Goal: Navigation & Orientation: Find specific page/section

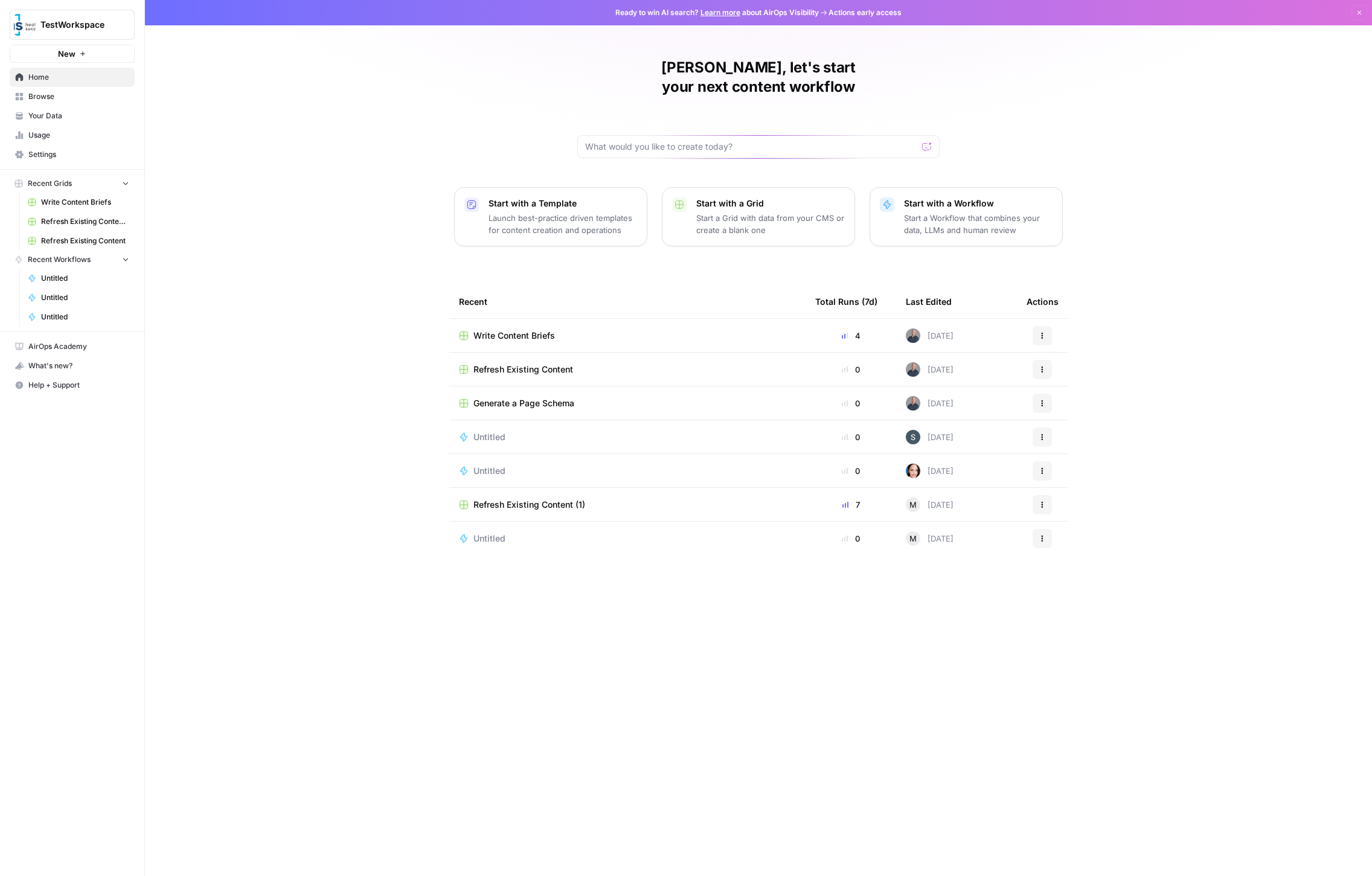
click at [449, 83] on div "[PERSON_NAME], let's start your next content workflow Start with a Template Lau…" at bounding box center [759, 438] width 1228 height 876
click at [377, 351] on div "[PERSON_NAME], let's start your next content workflow Start with a Template Lau…" at bounding box center [759, 438] width 1228 height 876
click at [65, 285] on link "Untitled" at bounding box center [79, 278] width 112 height 20
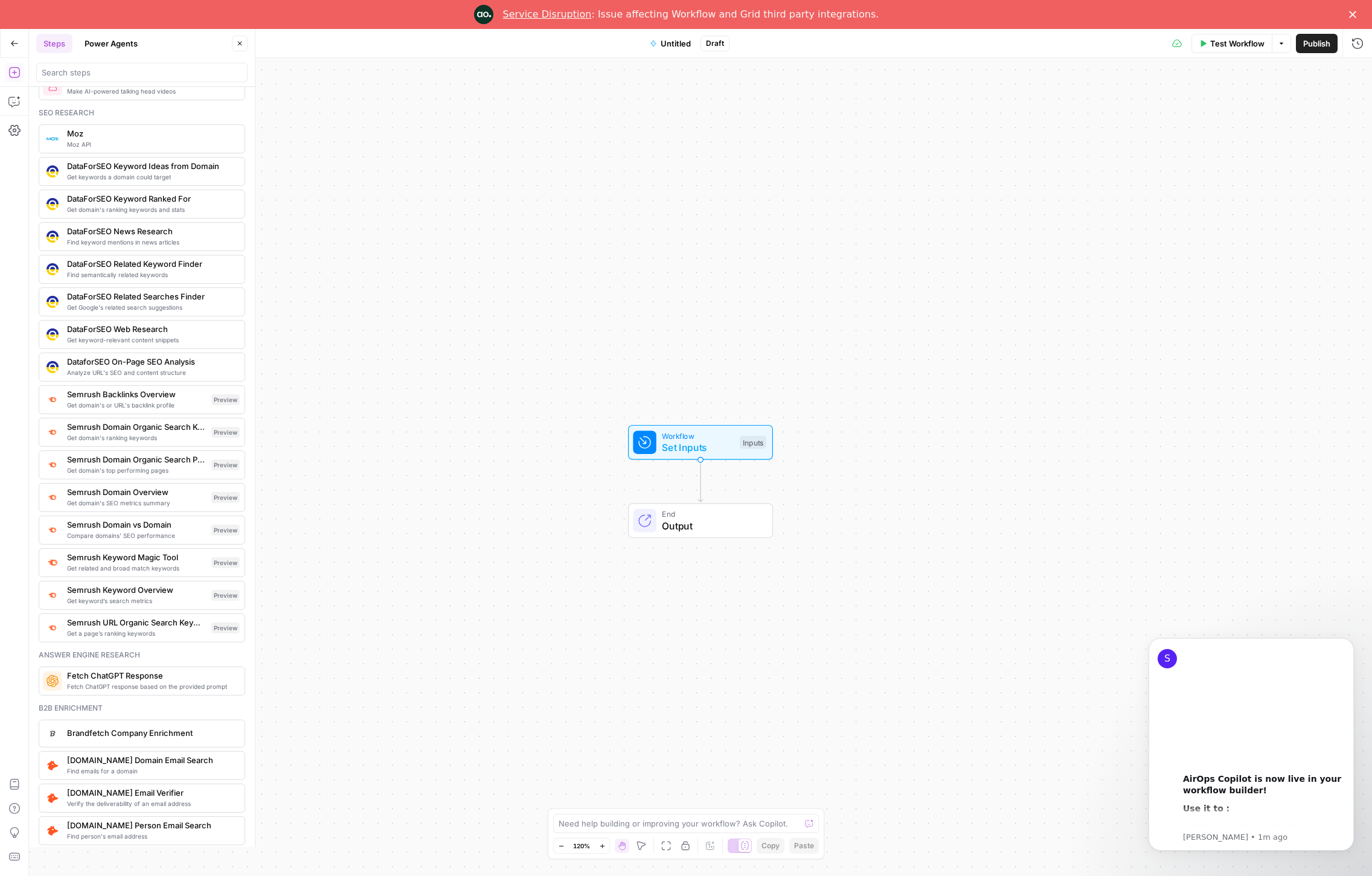
scroll to position [1093, 0]
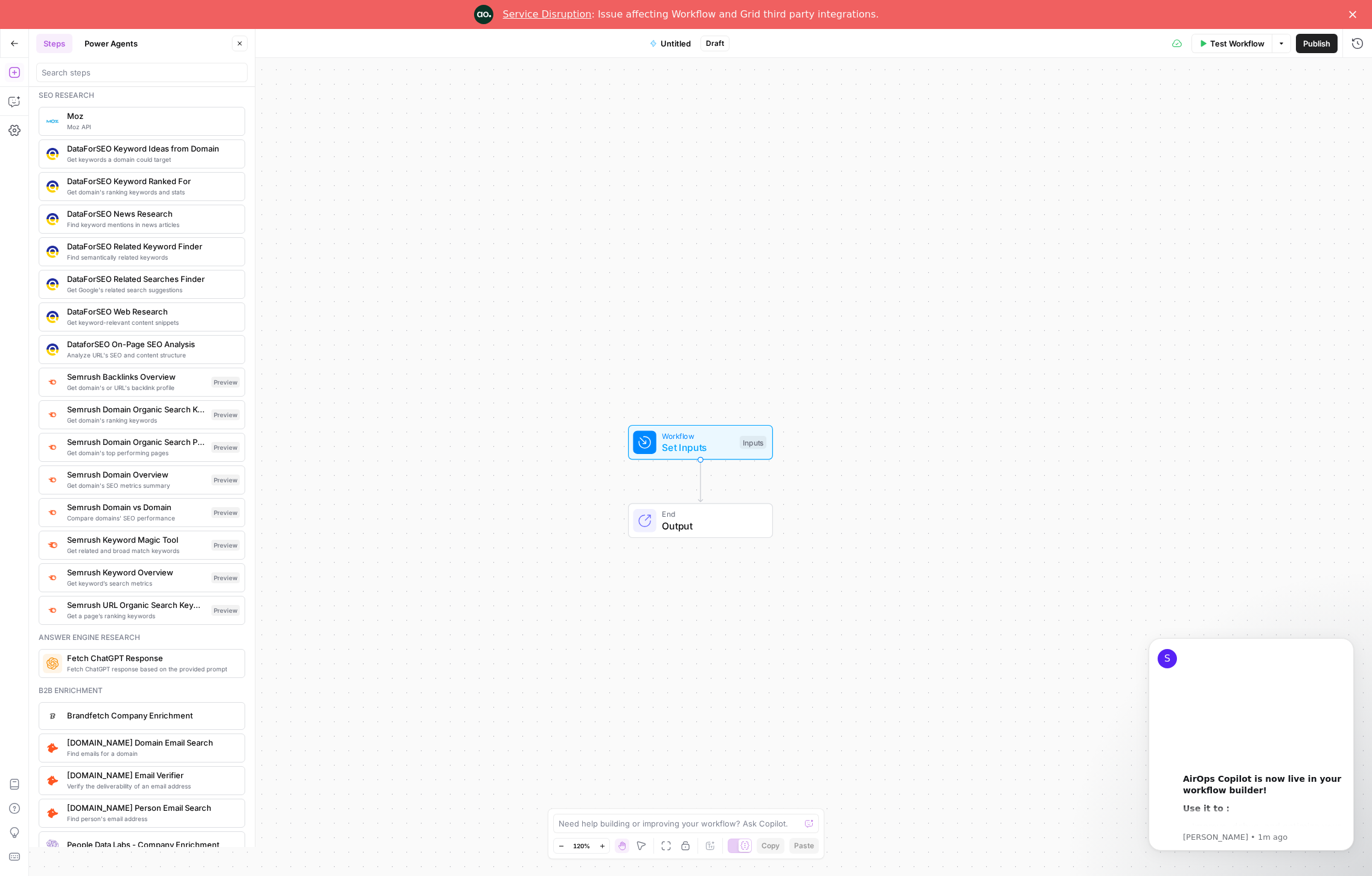
click at [358, 93] on div "Workflow Set Inputs Inputs End Output" at bounding box center [700, 467] width 1343 height 818
click at [15, 41] on icon "button" at bounding box center [15, 43] width 8 height 8
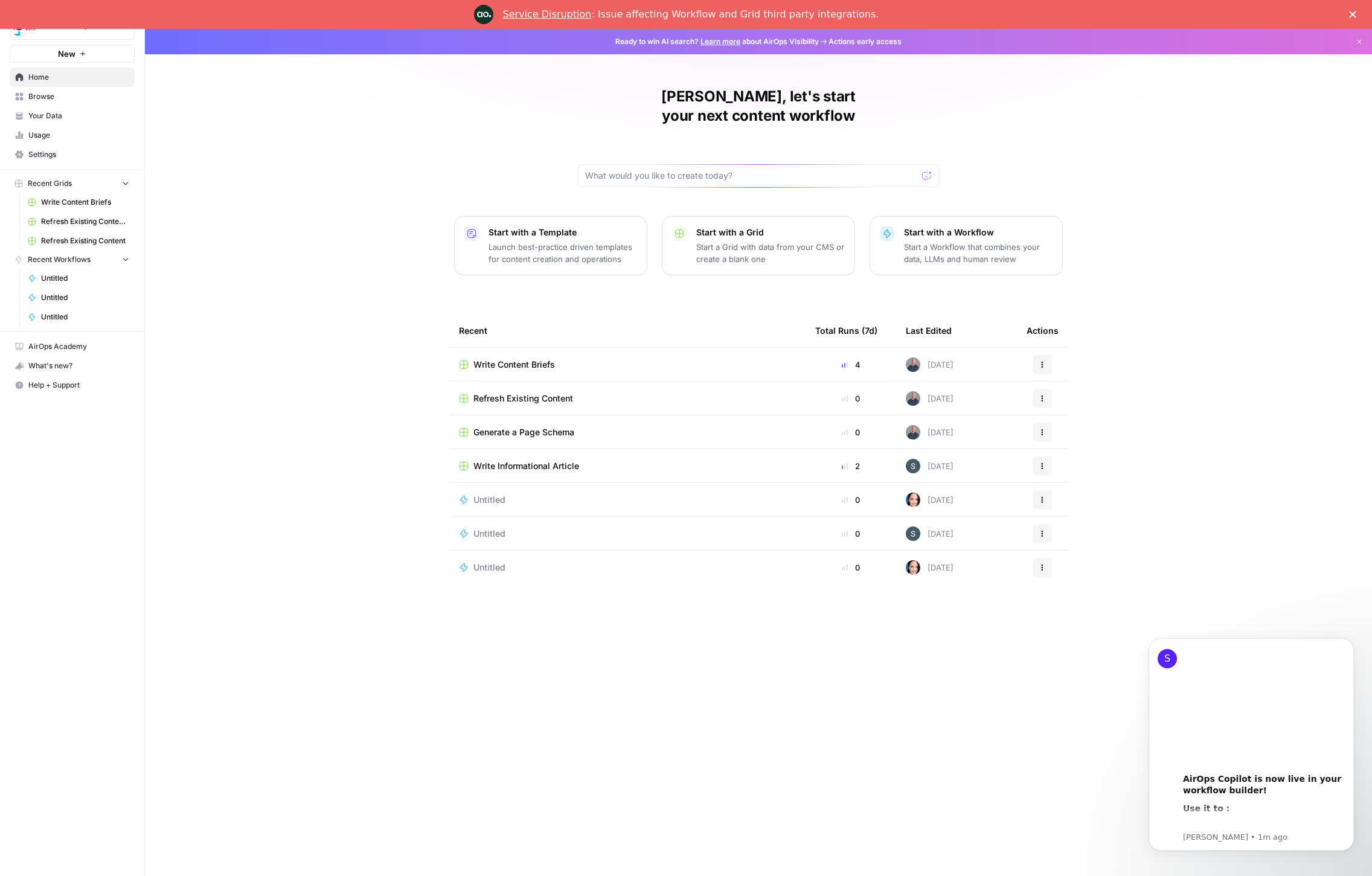
click at [690, 280] on div "[PERSON_NAME], let's start your next content workflow Start with a Template Lau…" at bounding box center [759, 452] width 1228 height 847
click at [549, 241] on p "Launch best-practice driven templates for content creation and operations" at bounding box center [563, 253] width 149 height 24
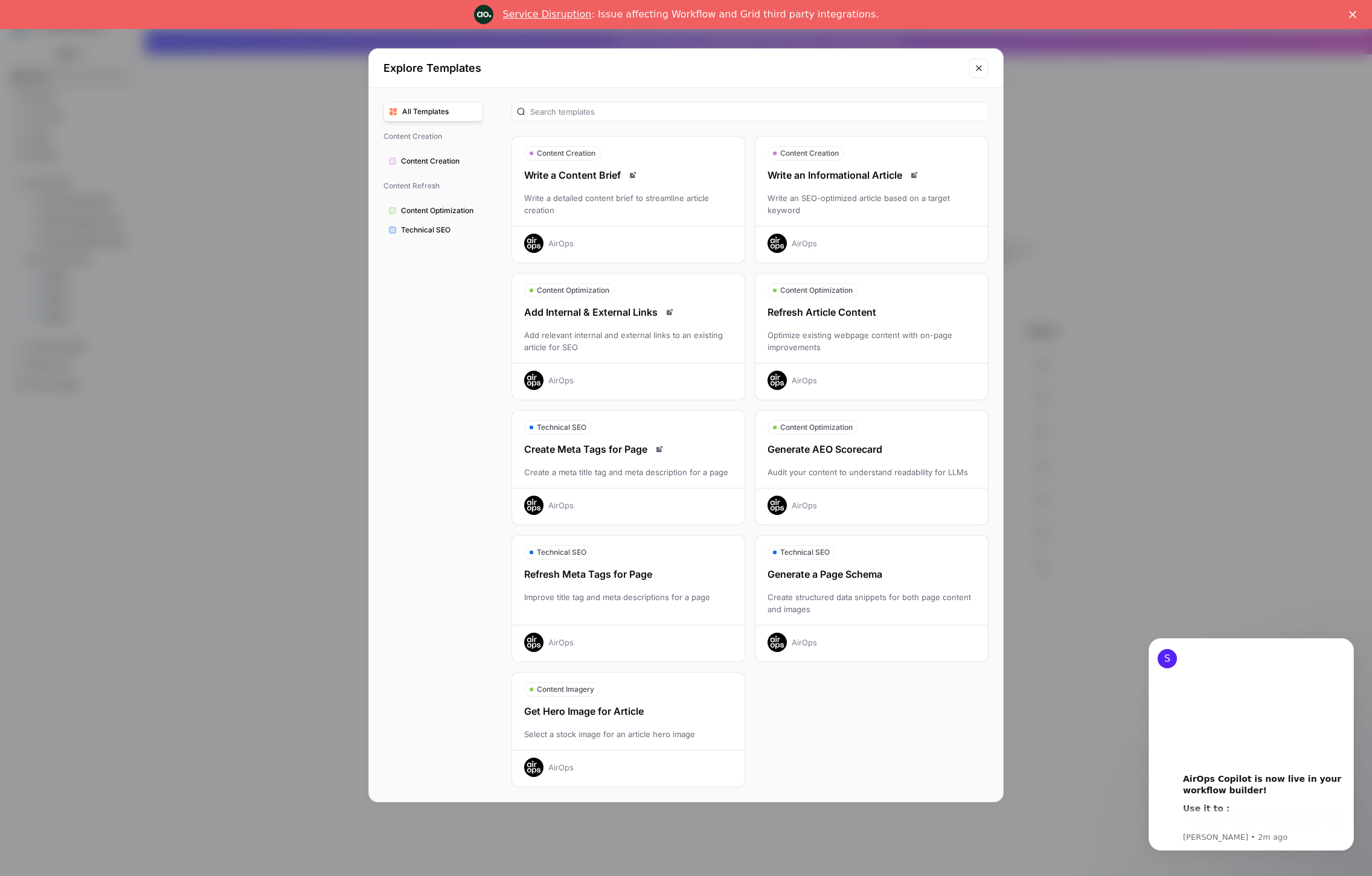
click at [438, 232] on span "Technical SEO" at bounding box center [439, 229] width 76 height 11
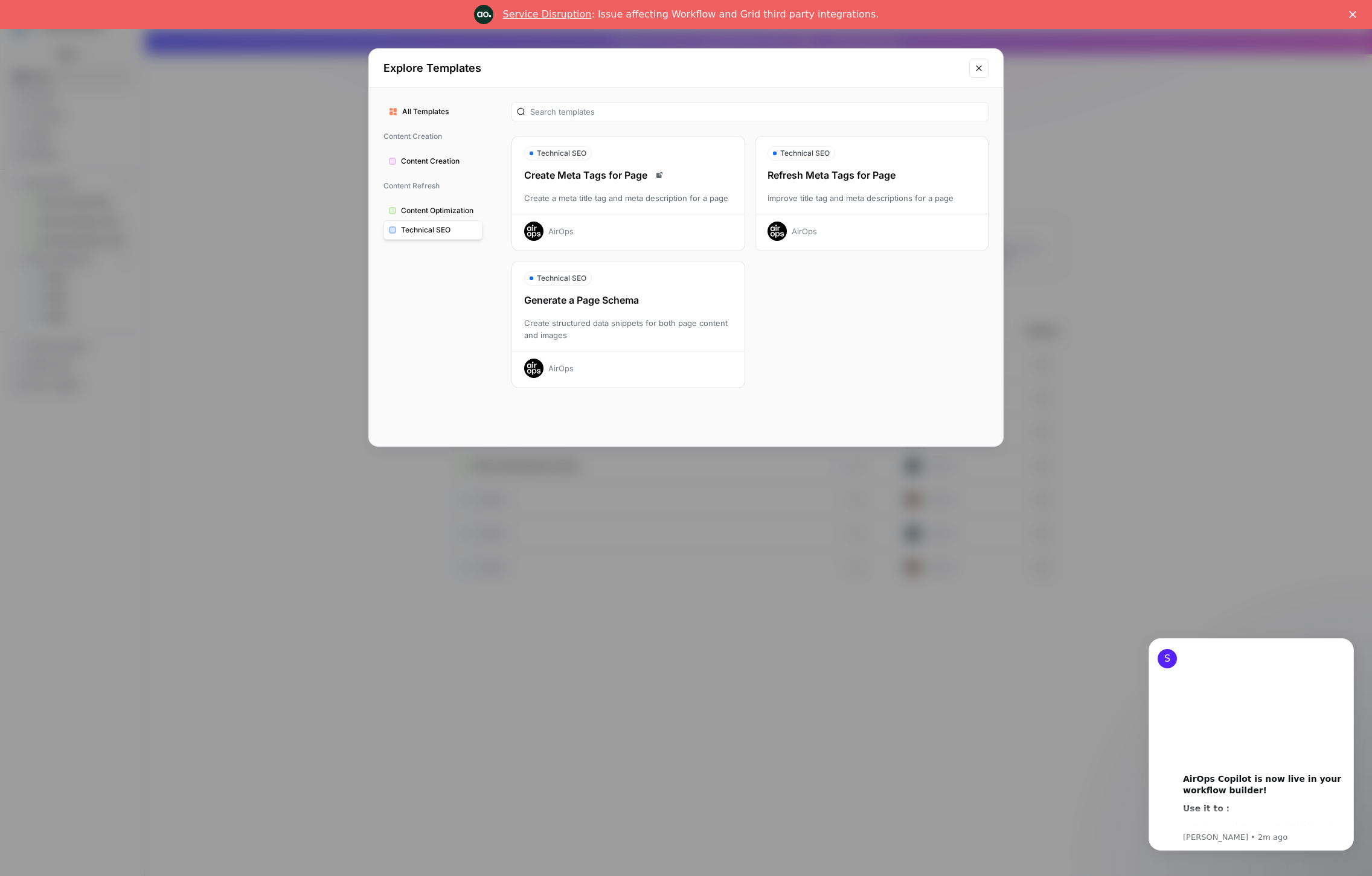
click at [307, 285] on div "Explore Templates All Templates Content Creation Content Creation Content Refre…" at bounding box center [686, 438] width 1372 height 876
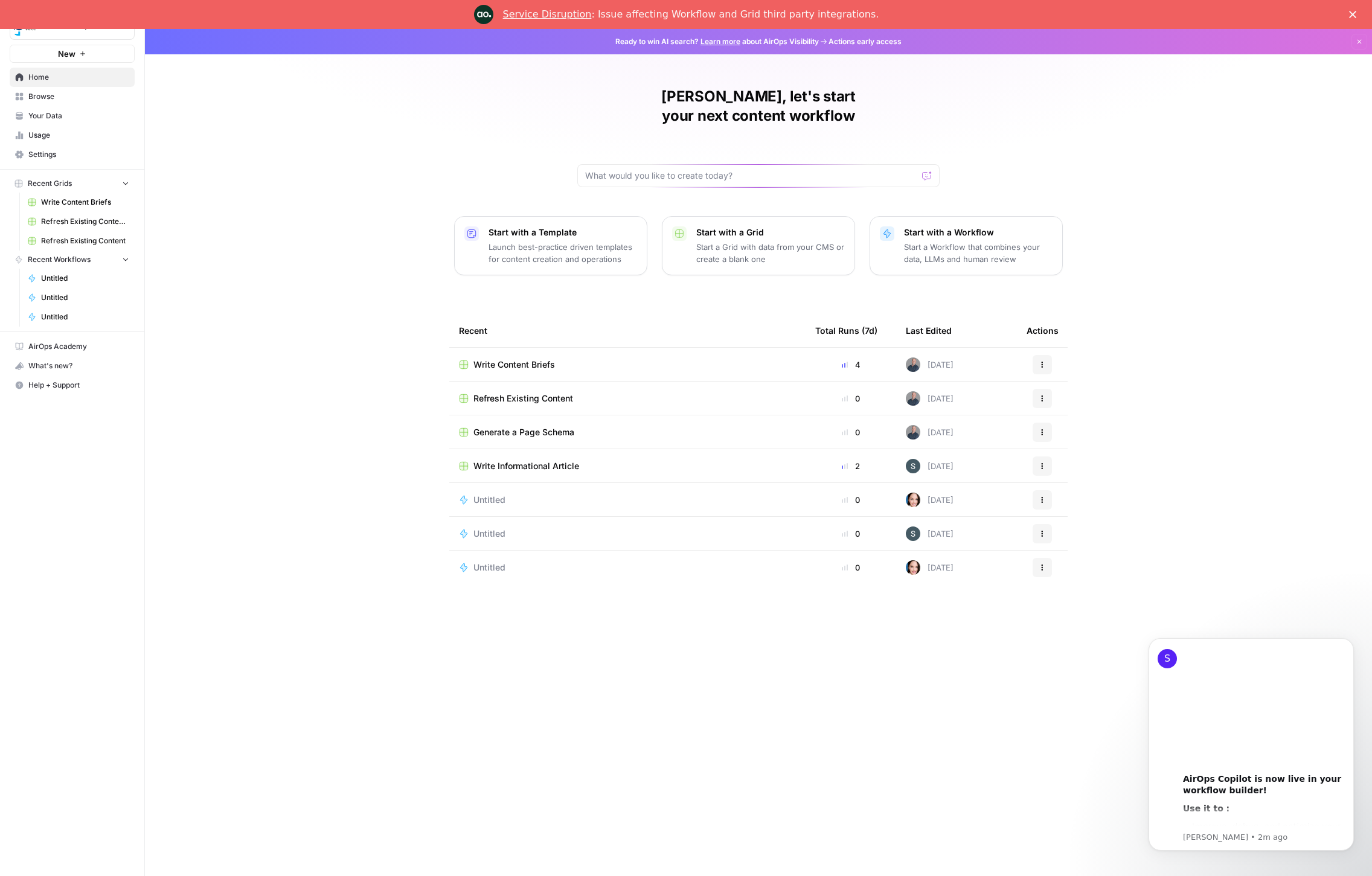
click at [945, 241] on p "Start a Workflow that combines your data, LLMs and human review" at bounding box center [978, 253] width 149 height 24
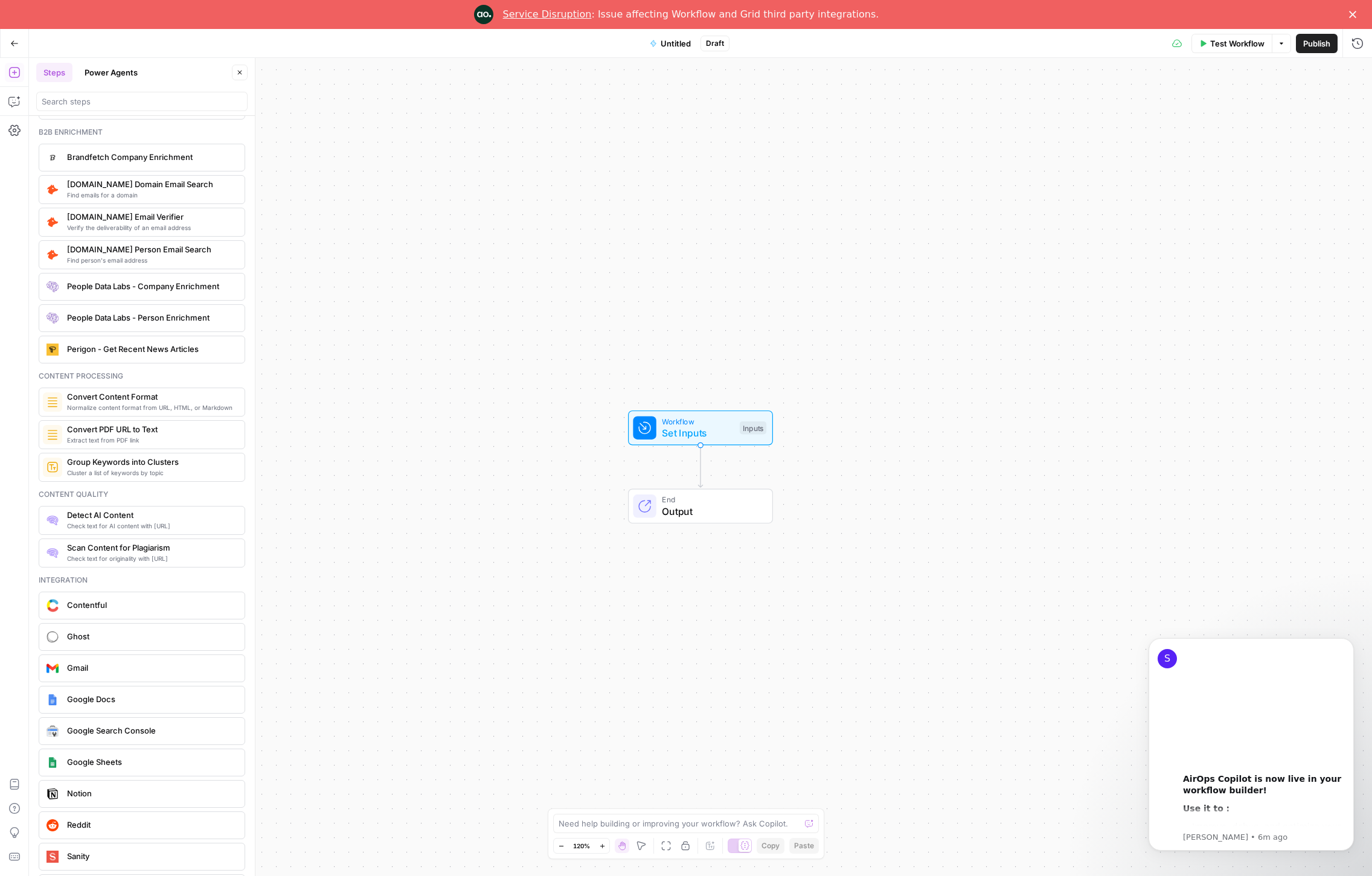
scroll to position [1871, 0]
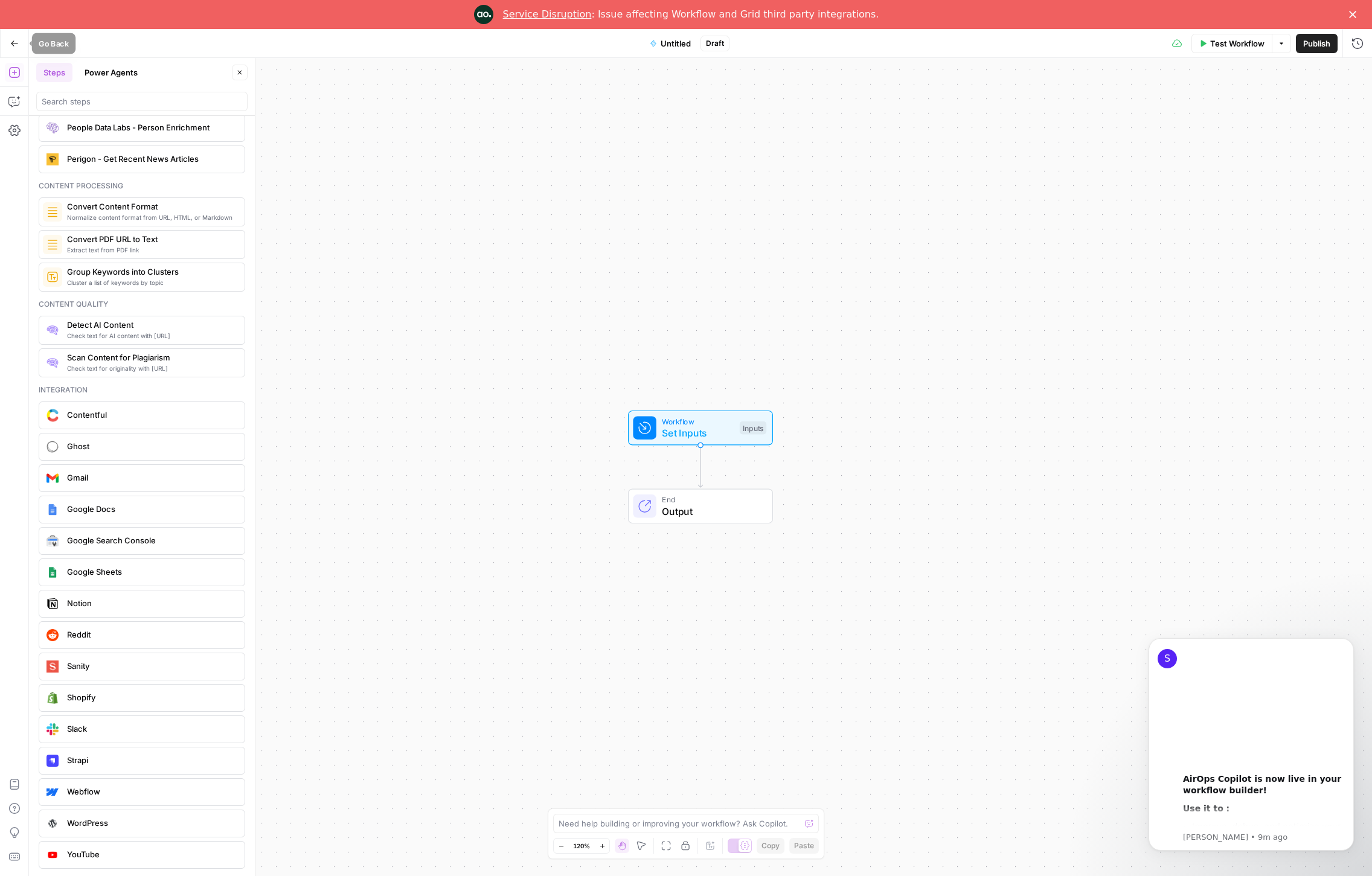
click at [11, 41] on icon "button" at bounding box center [15, 43] width 8 height 8
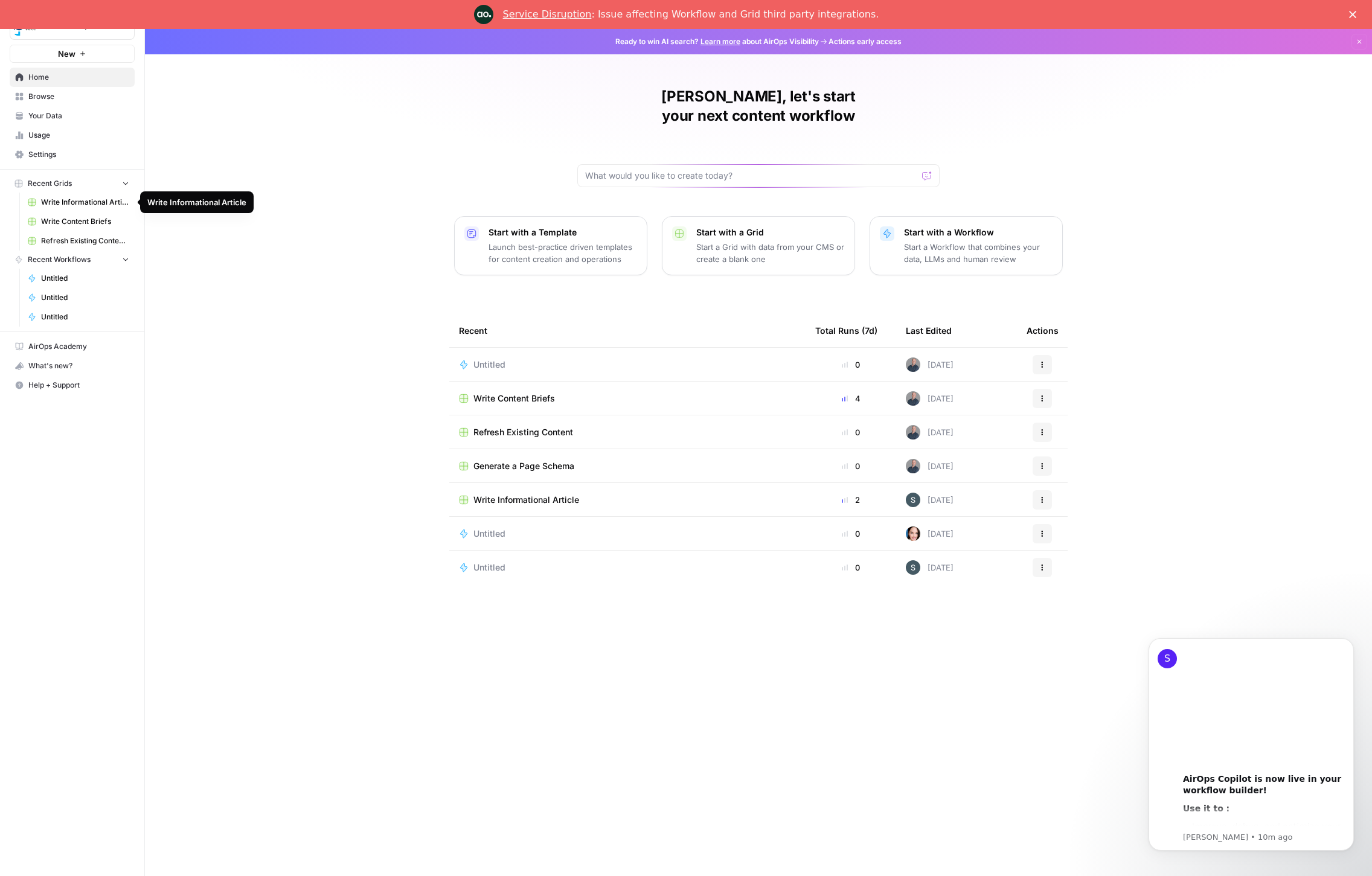
click at [78, 221] on span "Write Content Briefs" at bounding box center [86, 221] width 88 height 11
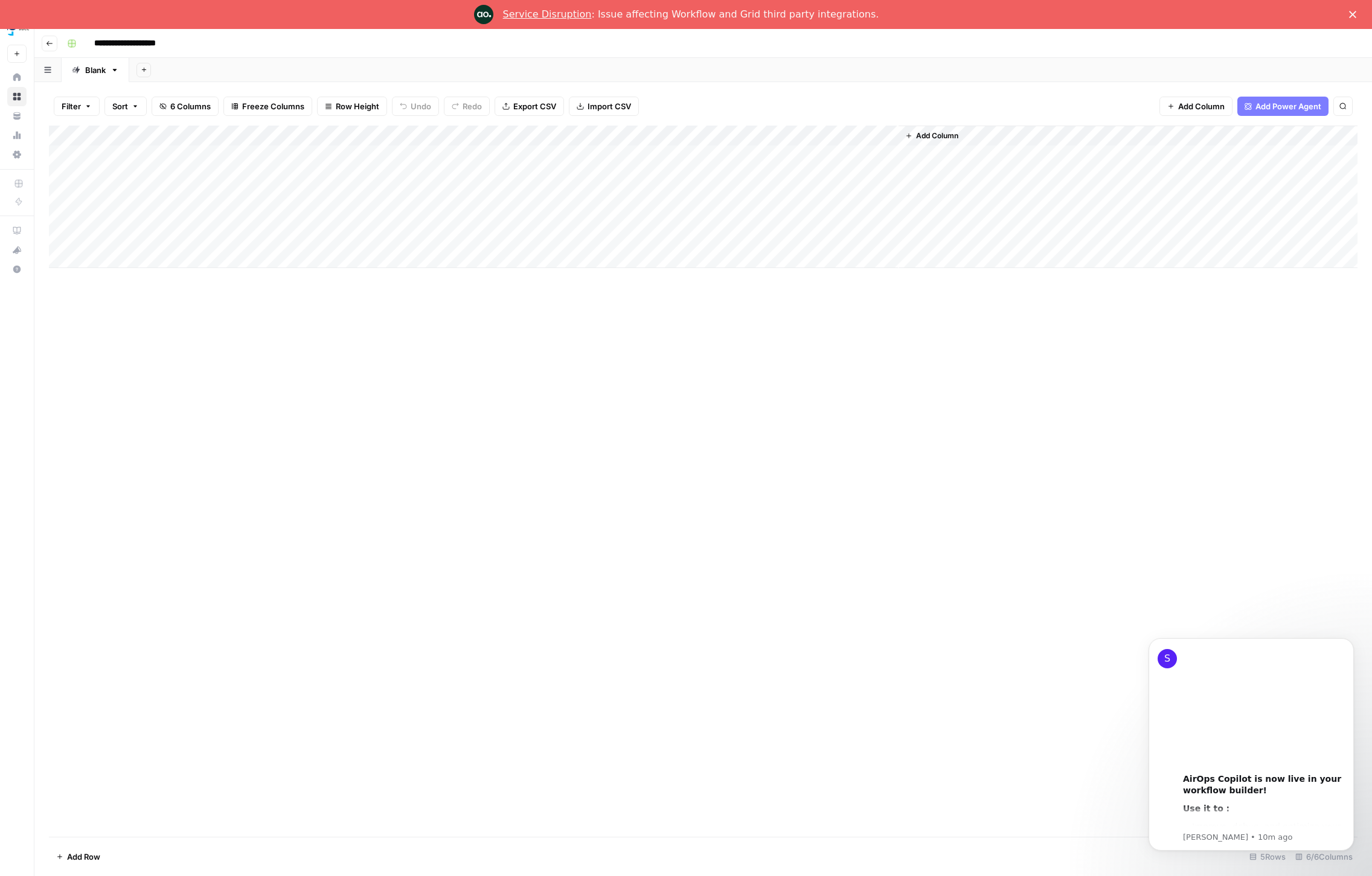
click at [45, 41] on button "Go back" at bounding box center [49, 43] width 15 height 15
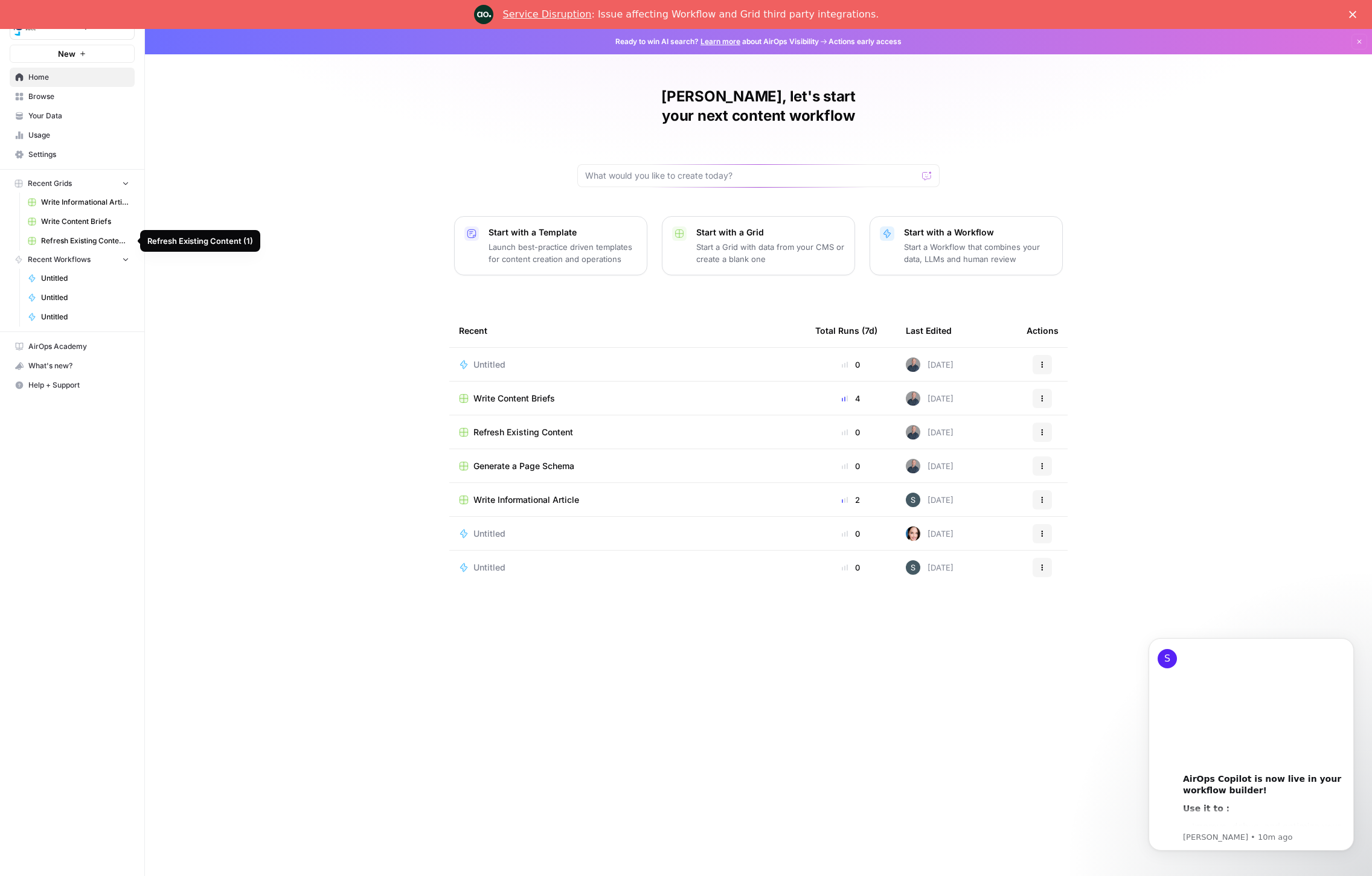
click at [59, 243] on span "Refresh Existing Content (1)" at bounding box center [86, 241] width 88 height 11
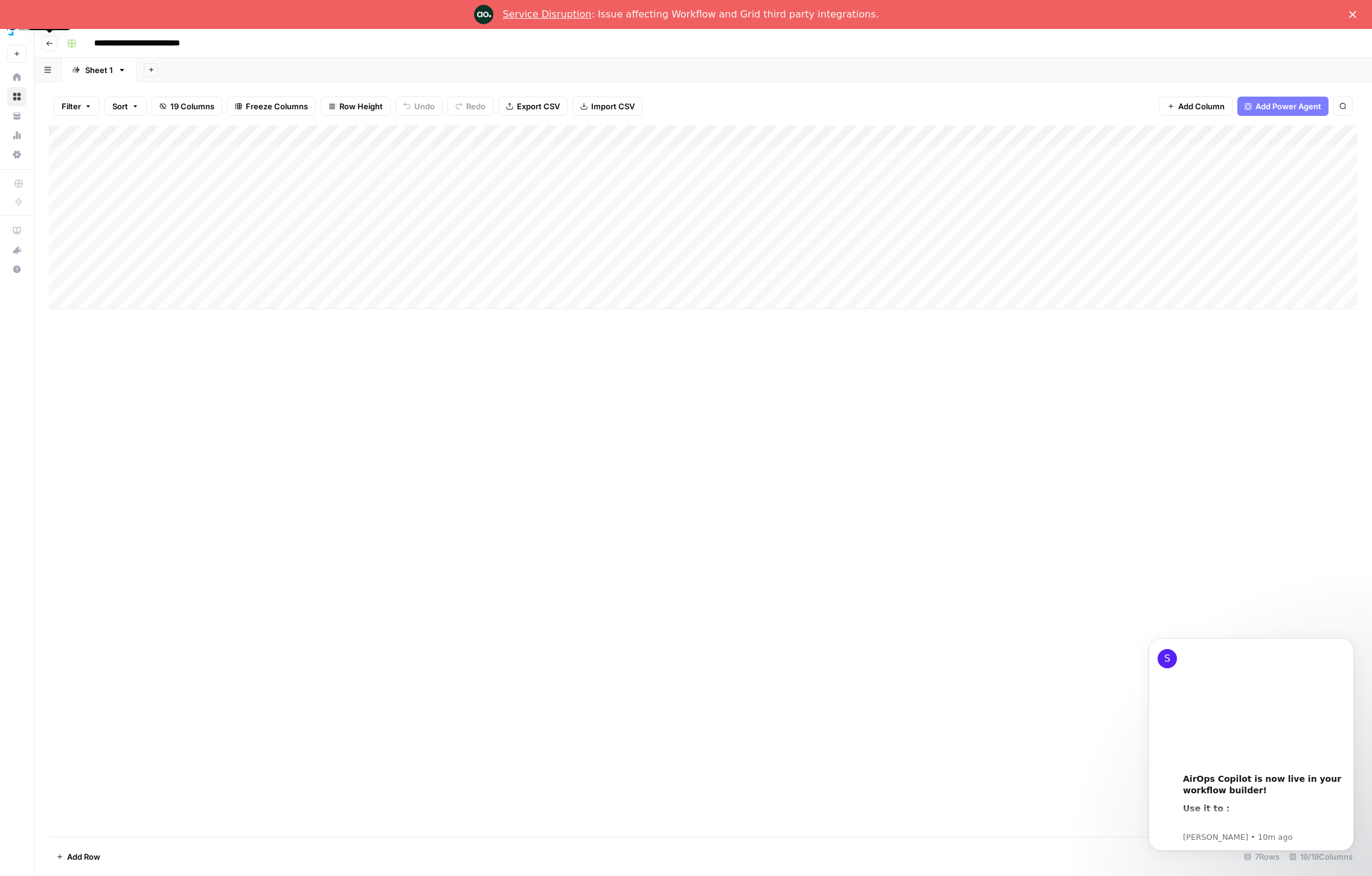
click at [54, 43] on button "Go back" at bounding box center [49, 43] width 15 height 15
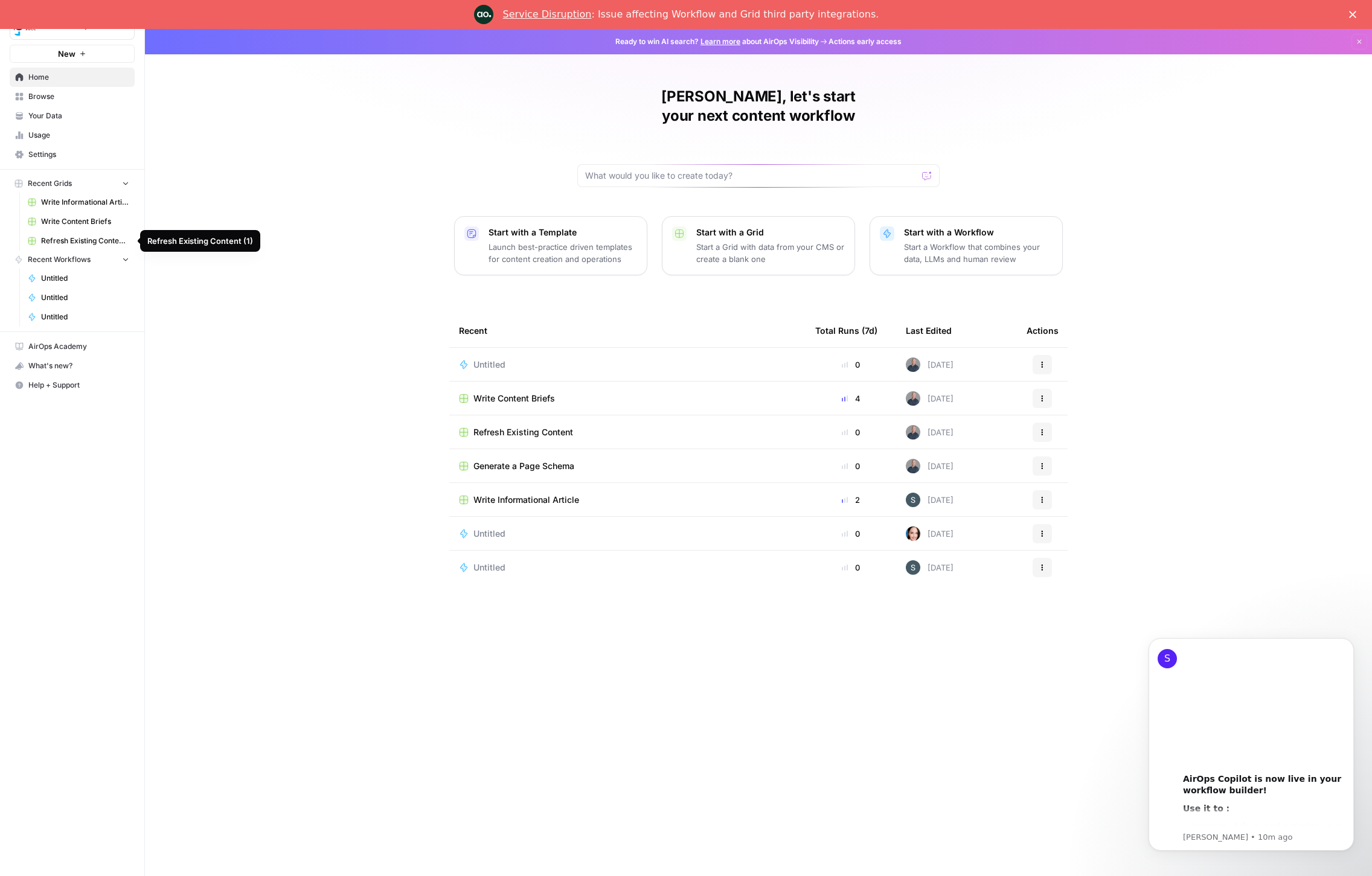
click at [87, 242] on span "Refresh Existing Content (1)" at bounding box center [86, 241] width 88 height 11
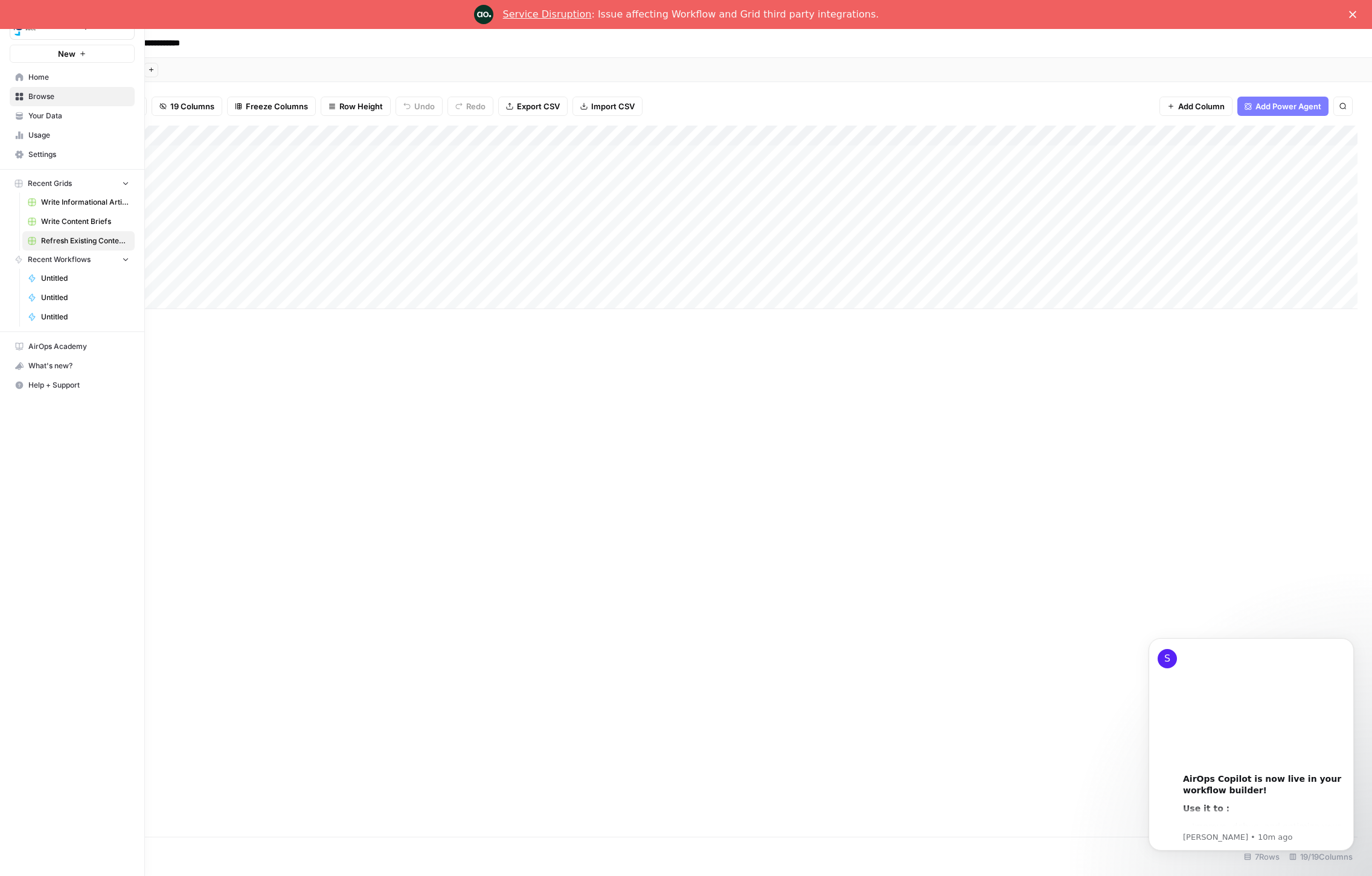
click at [32, 72] on span "Home" at bounding box center [79, 76] width 101 height 11
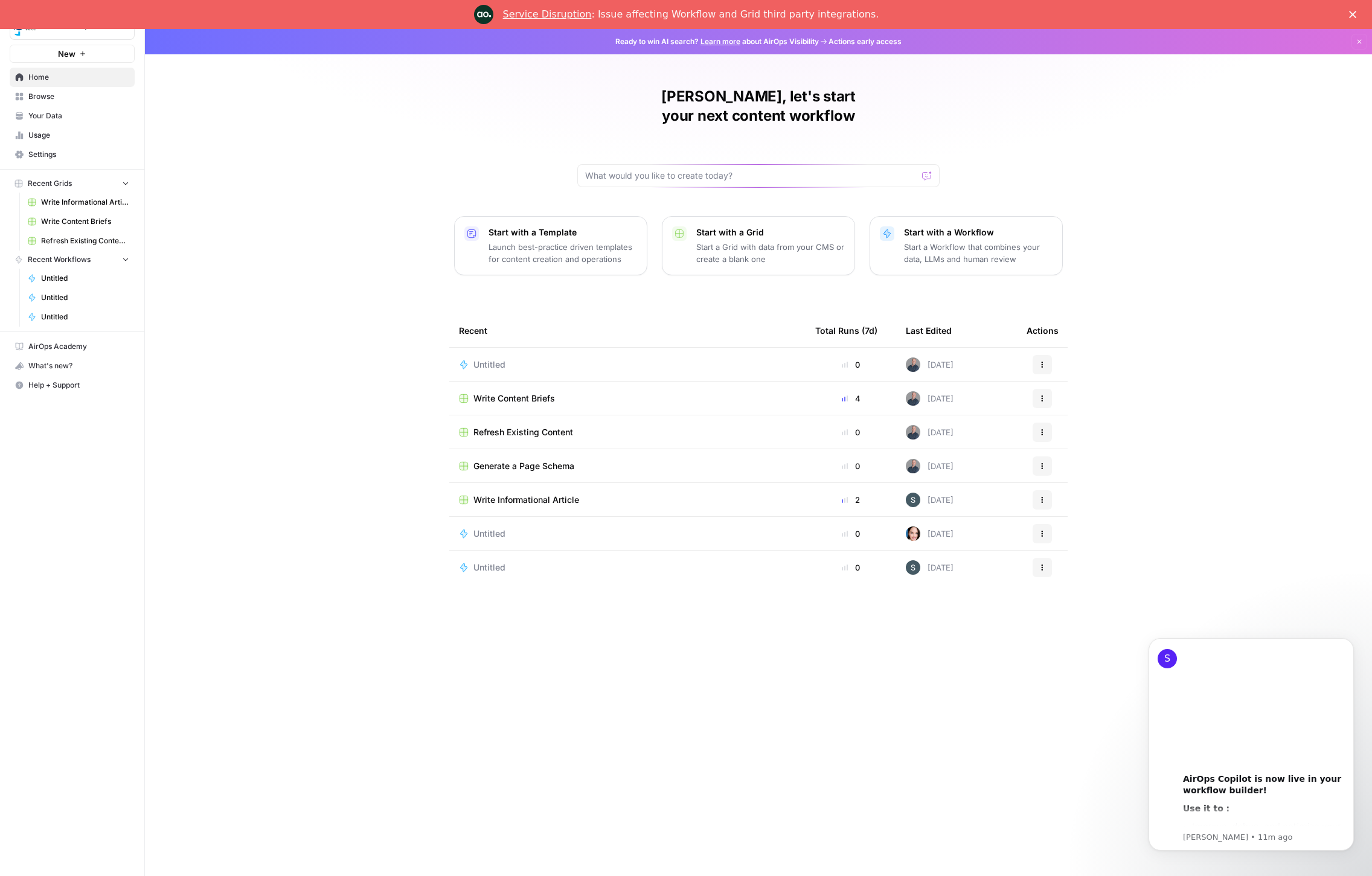
click at [65, 113] on span "Your Data" at bounding box center [79, 116] width 101 height 11
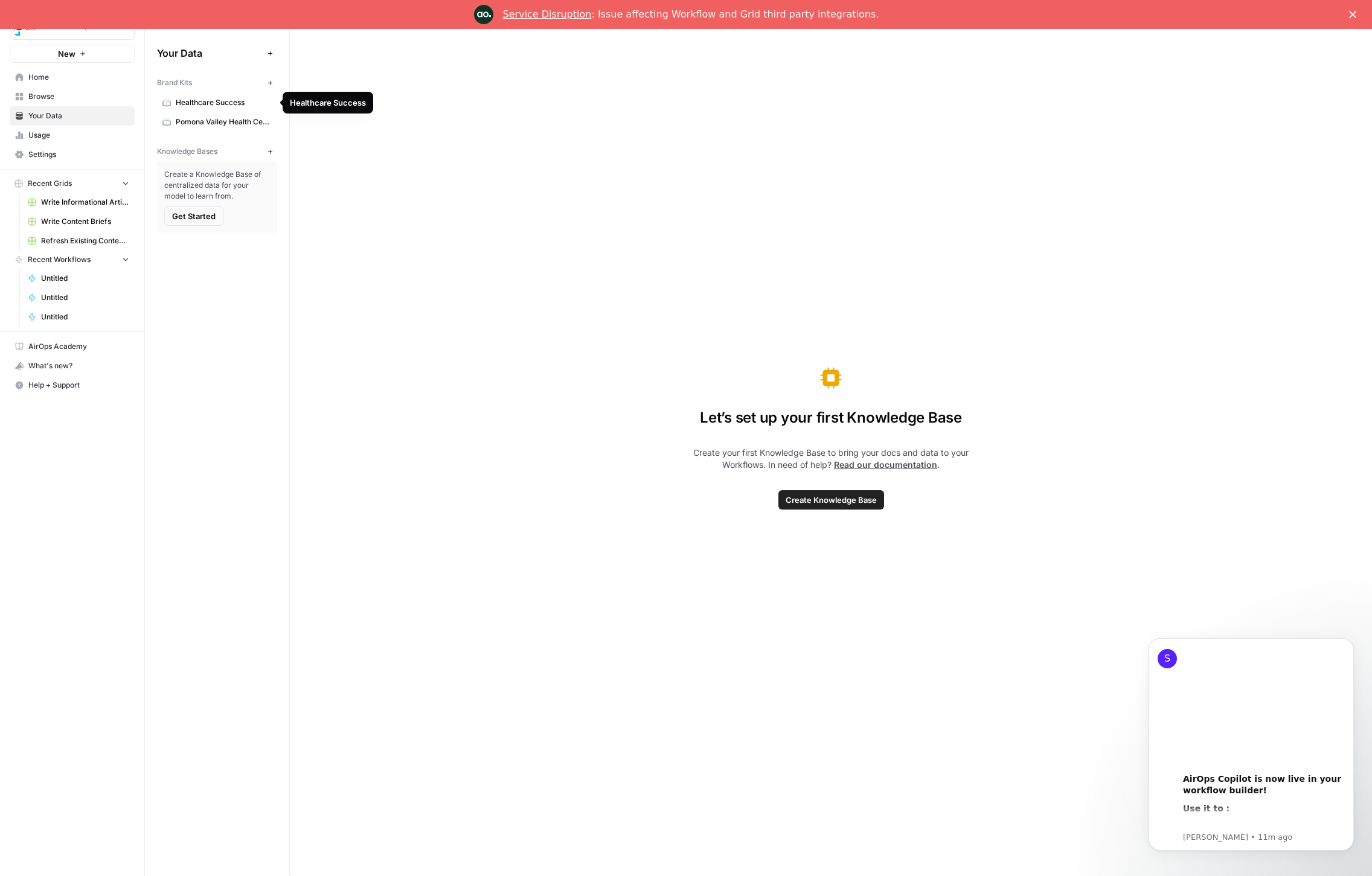
click at [211, 105] on span "Healthcare Success" at bounding box center [224, 102] width 96 height 11
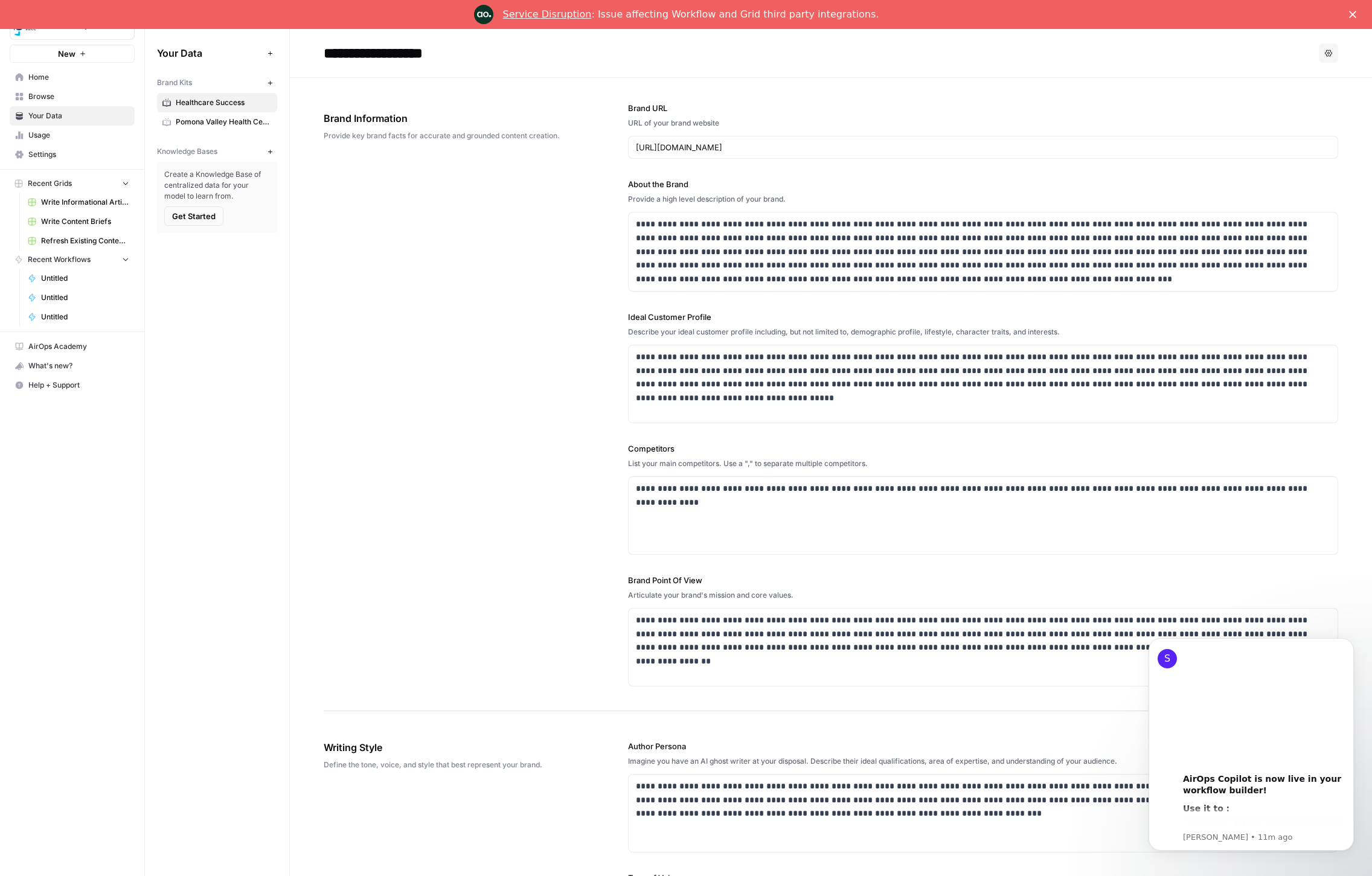
click at [563, 294] on div "**********" at bounding box center [831, 394] width 1015 height 633
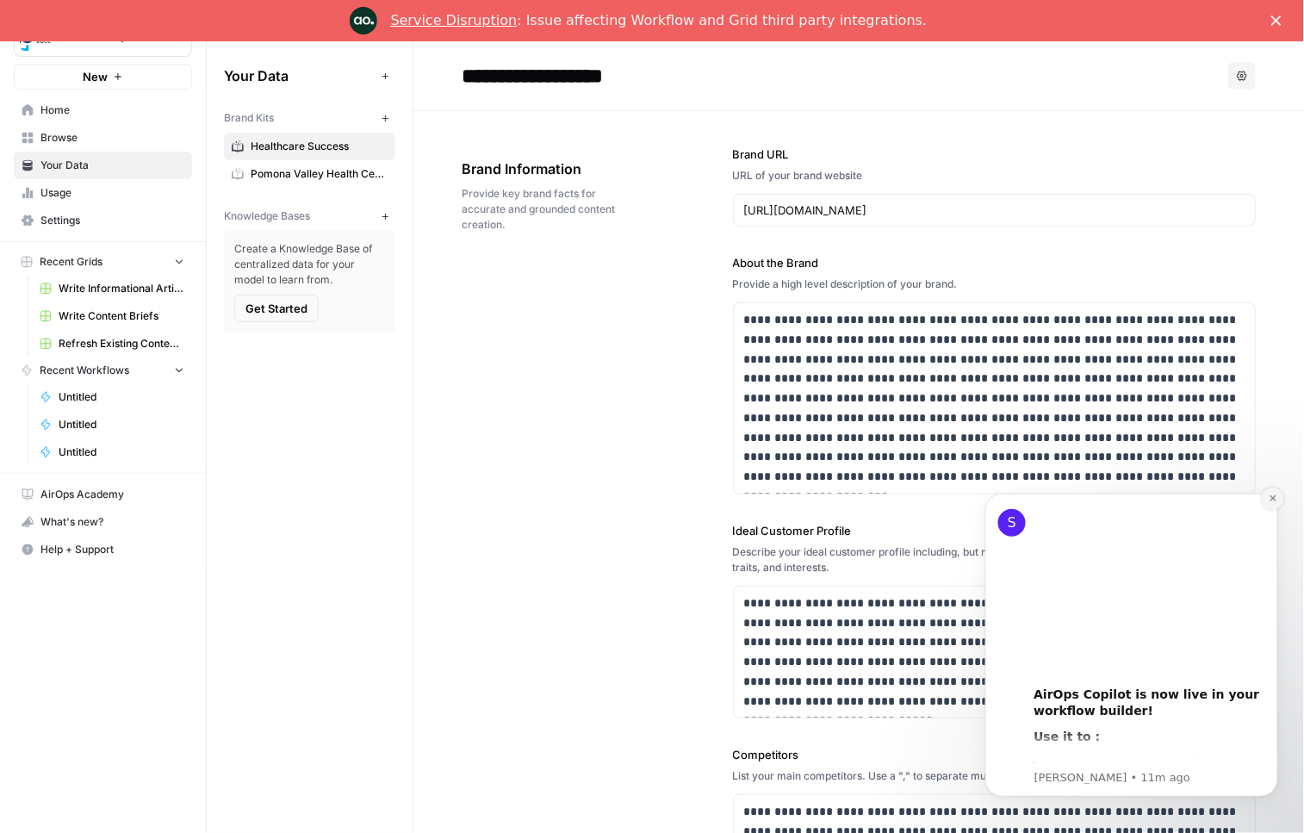
click at [1271, 496] on icon "Dismiss notification" at bounding box center [1271, 497] width 9 height 9
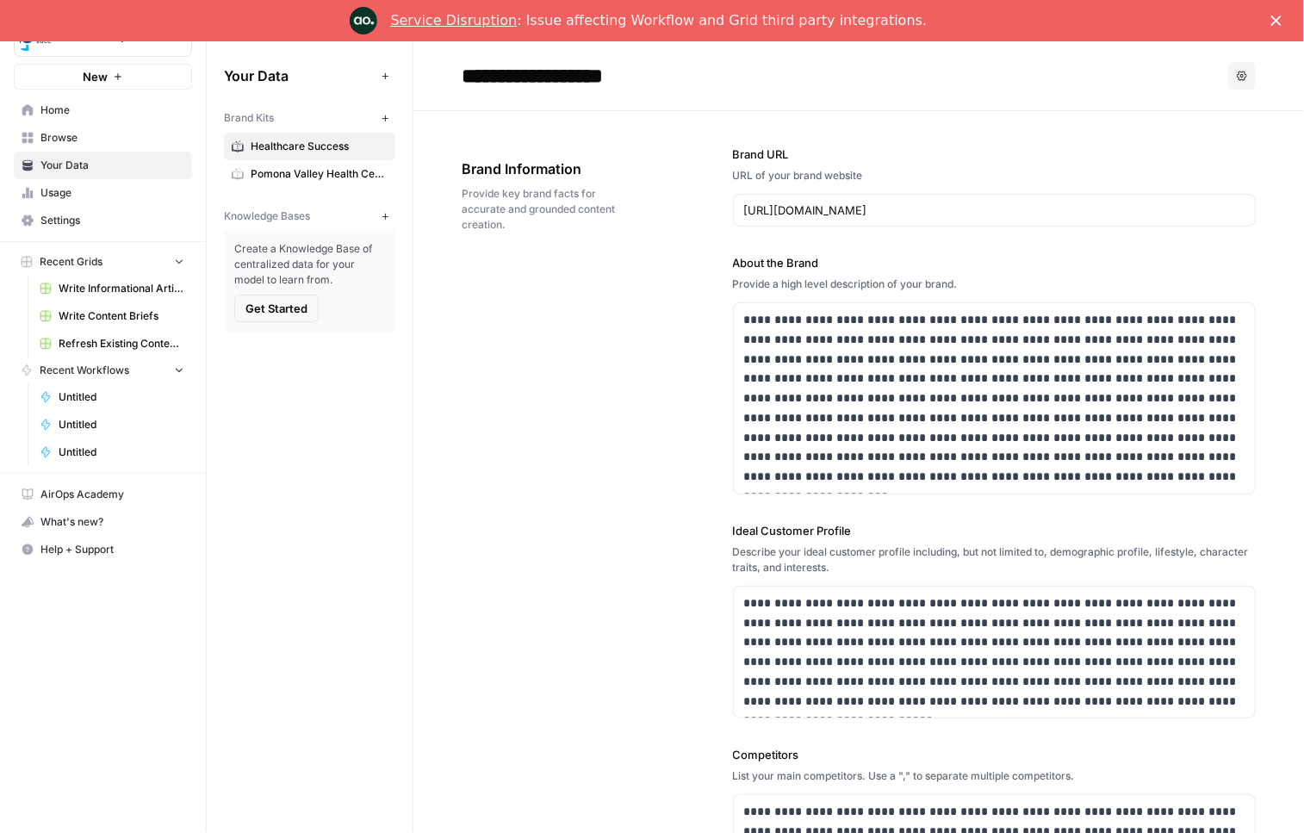
click at [667, 127] on div "**********" at bounding box center [859, 630] width 794 height 1039
click at [683, 204] on div "**********" at bounding box center [859, 630] width 794 height 1039
click at [317, 173] on span "Pomona Valley Health Centers" at bounding box center [319, 173] width 137 height 15
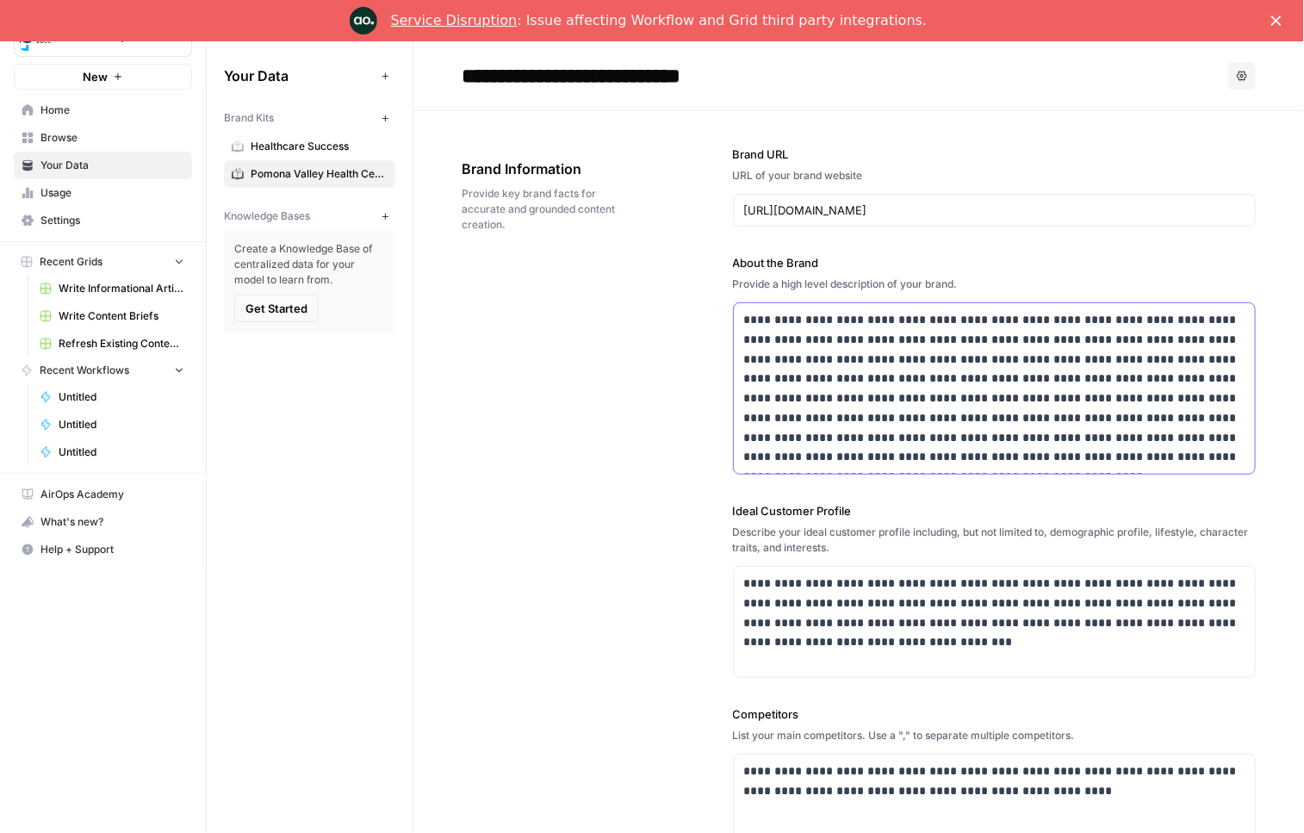
click at [864, 423] on p "**********" at bounding box center [994, 388] width 501 height 157
click at [701, 404] on div "**********" at bounding box center [859, 600] width 794 height 979
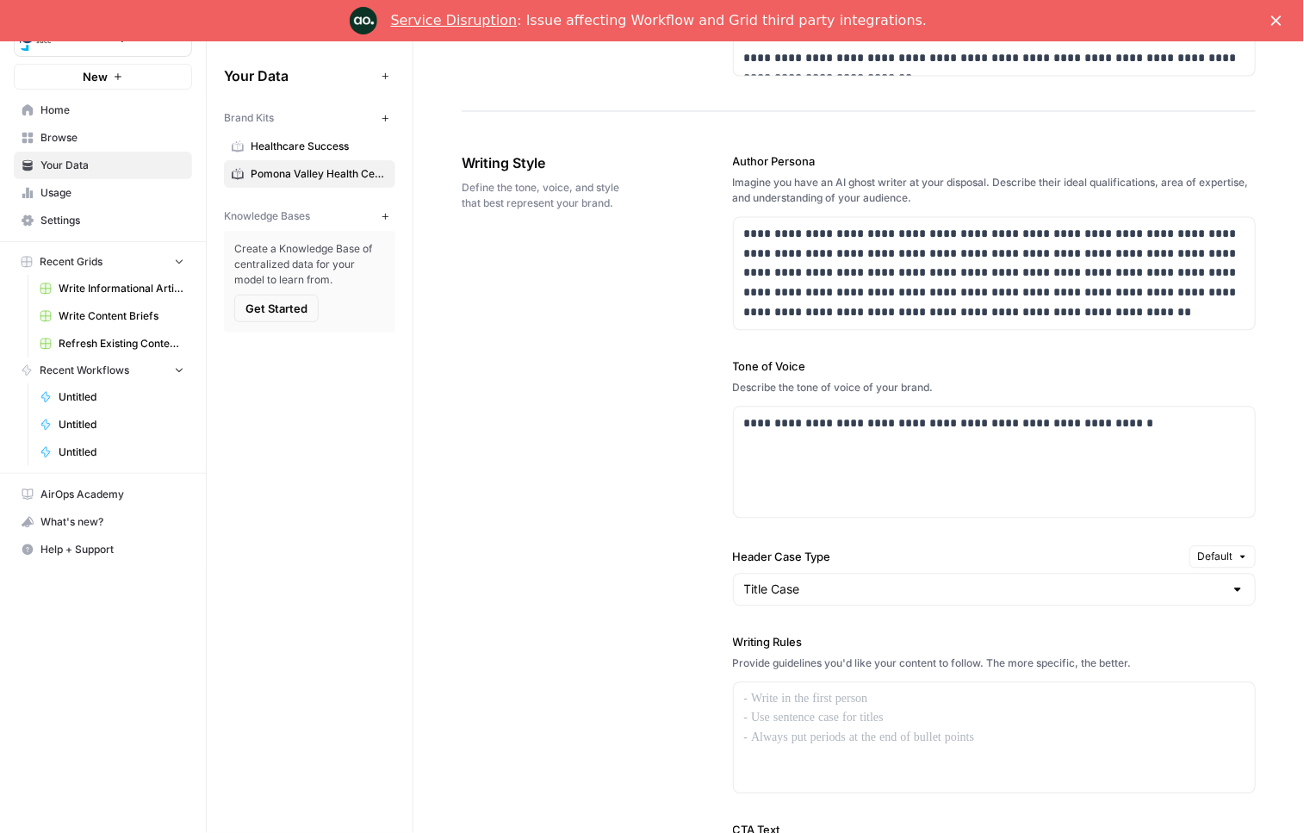
scroll to position [985, 0]
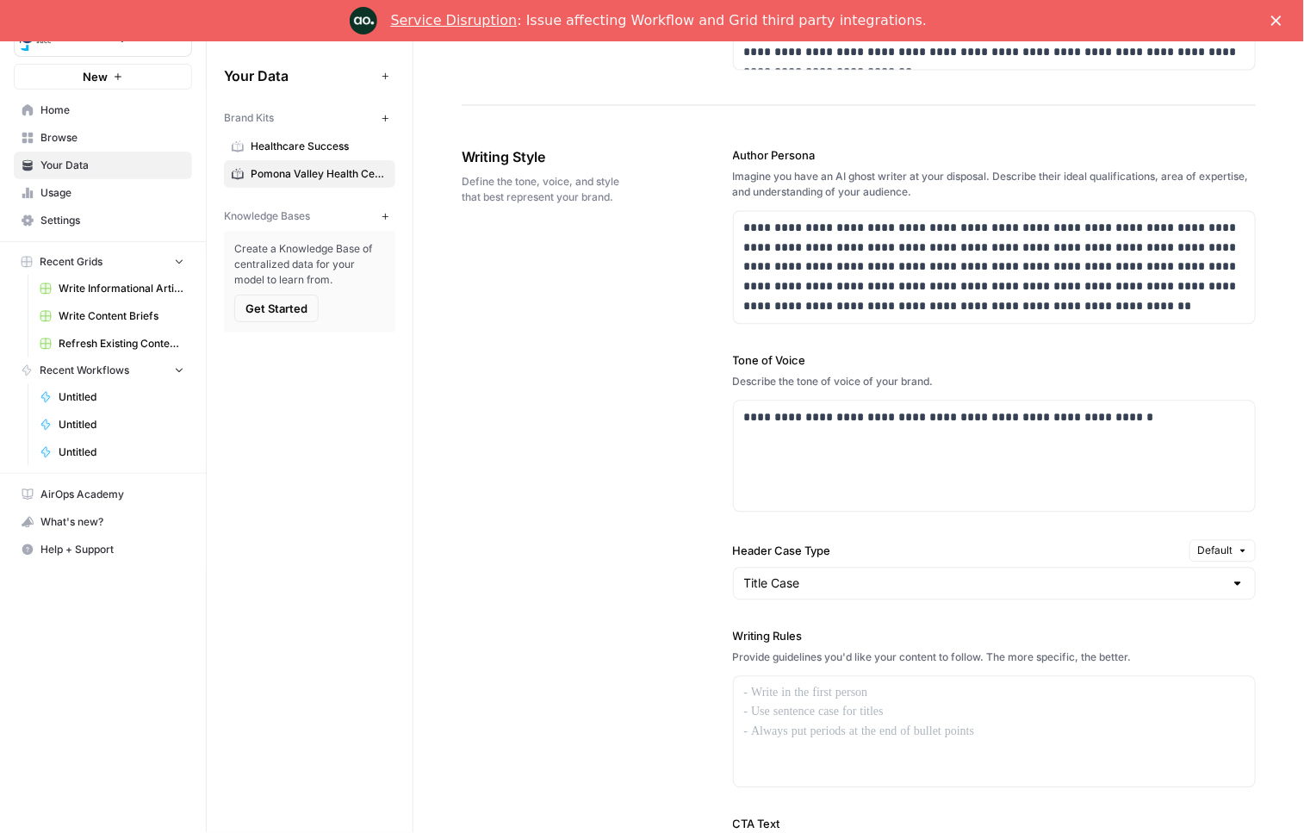
click at [331, 306] on div "Create a Knowledge Base of centralized data for your model to learn from. Get S…" at bounding box center [309, 282] width 171 height 102
click at [646, 328] on div "**********" at bounding box center [859, 575] width 794 height 927
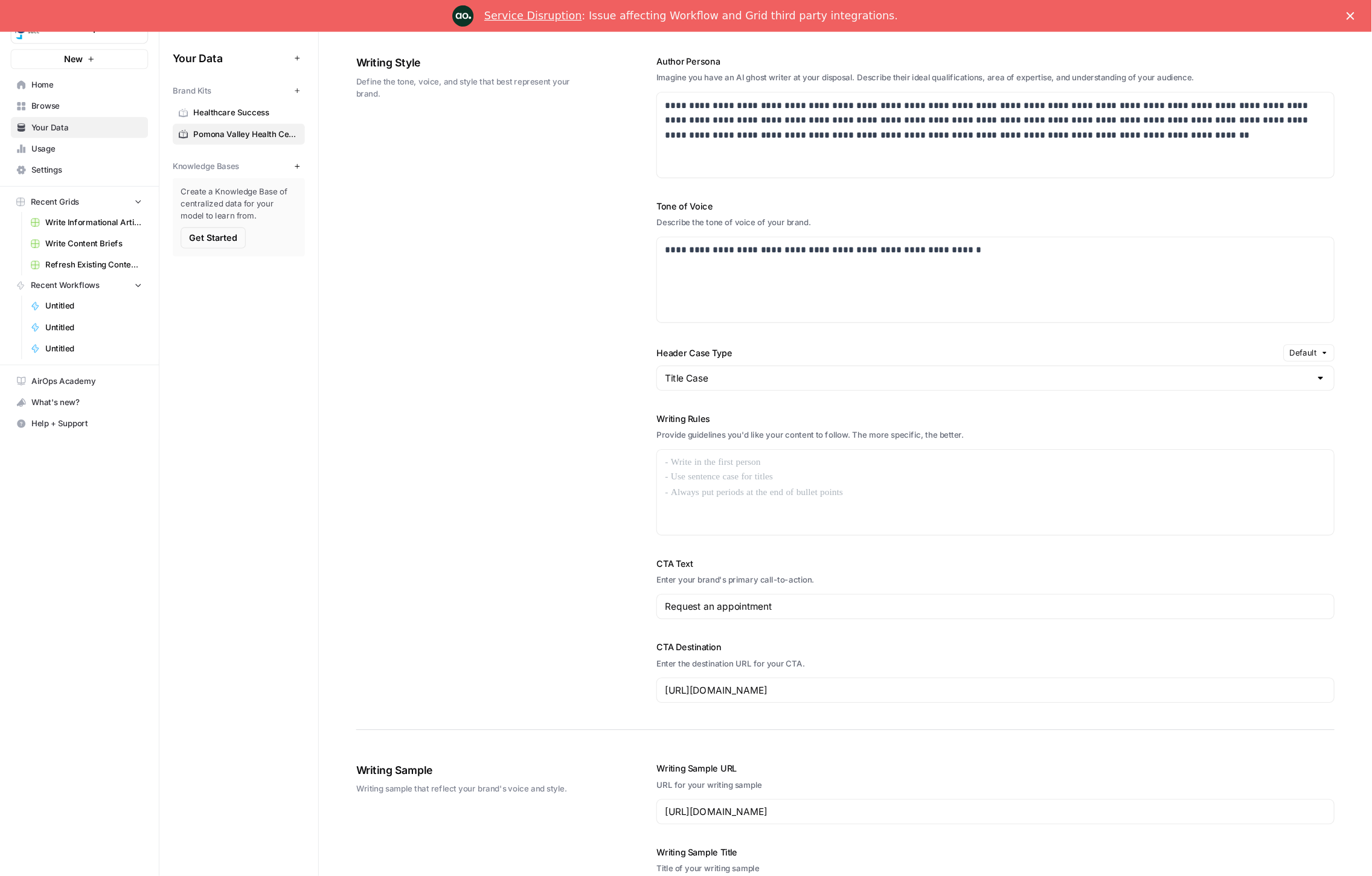
scroll to position [691, 0]
